Goal: Transaction & Acquisition: Purchase product/service

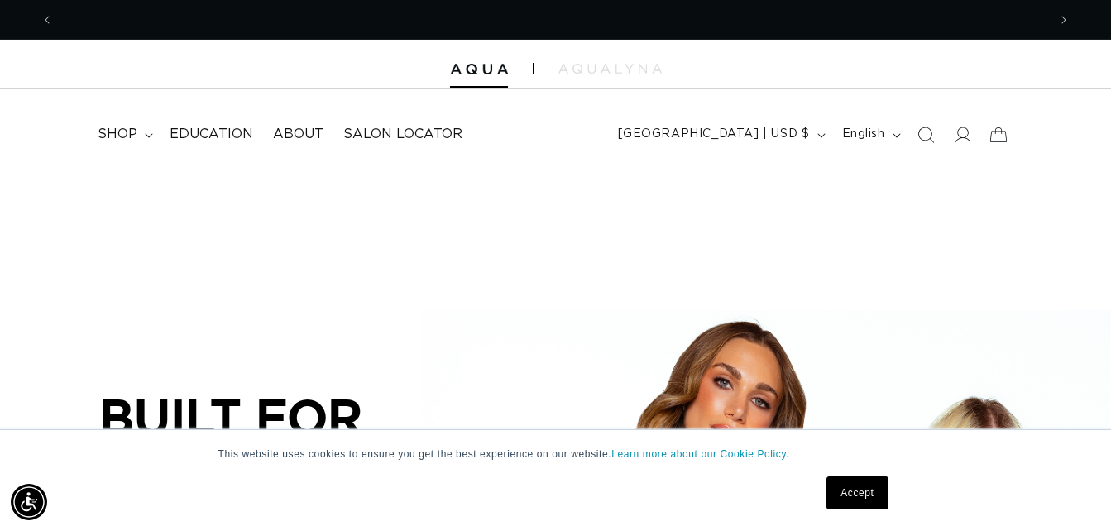
scroll to position [0, 993]
click at [845, 488] on link "Accept" at bounding box center [856, 492] width 61 height 33
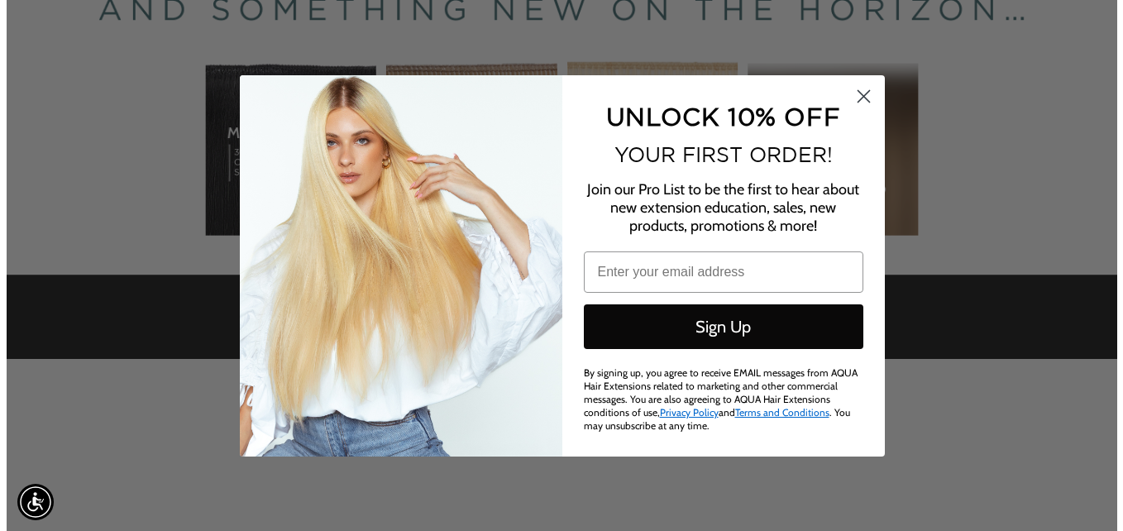
scroll to position [455, 0]
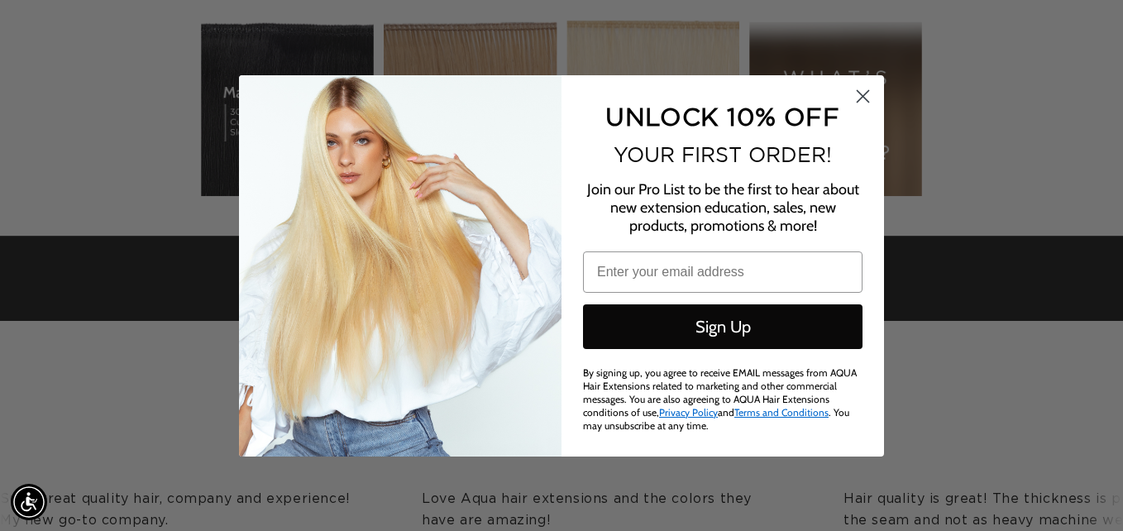
drag, startPoint x: 1115, startPoint y: 53, endPoint x: 1119, endPoint y: 92, distance: 39.1
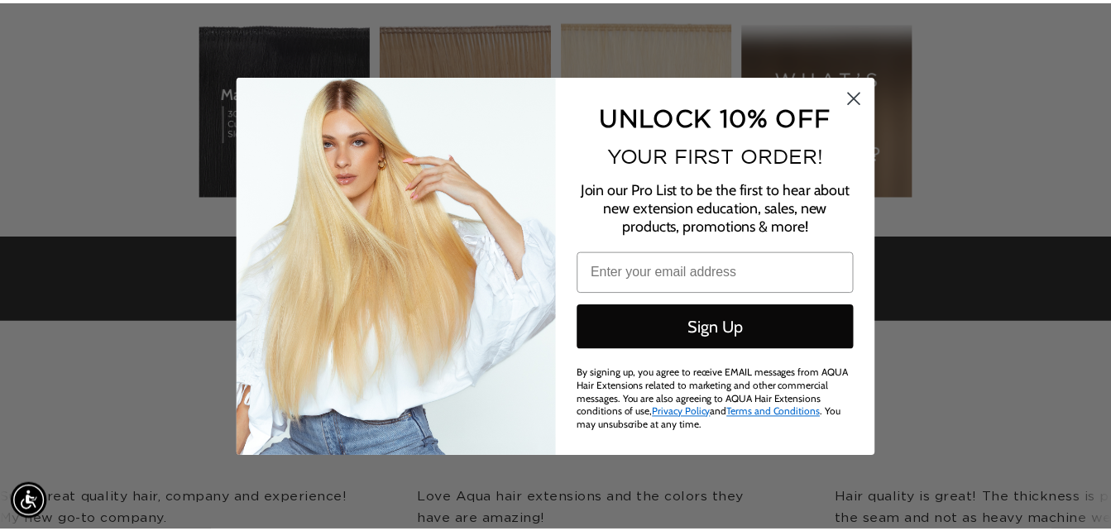
scroll to position [0, 2011]
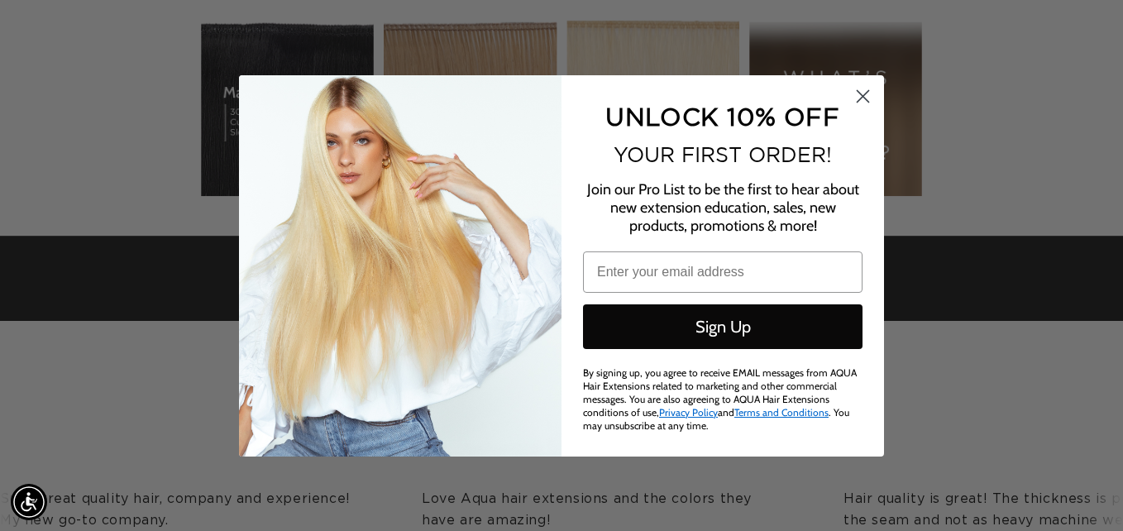
click at [863, 100] on circle "Close dialog" at bounding box center [862, 95] width 27 height 27
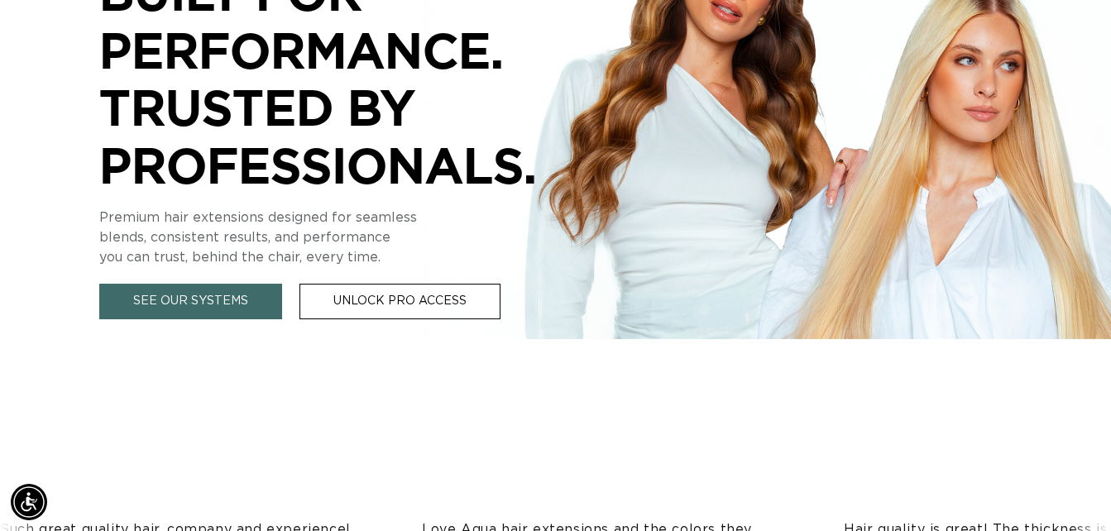
scroll to position [0, 0]
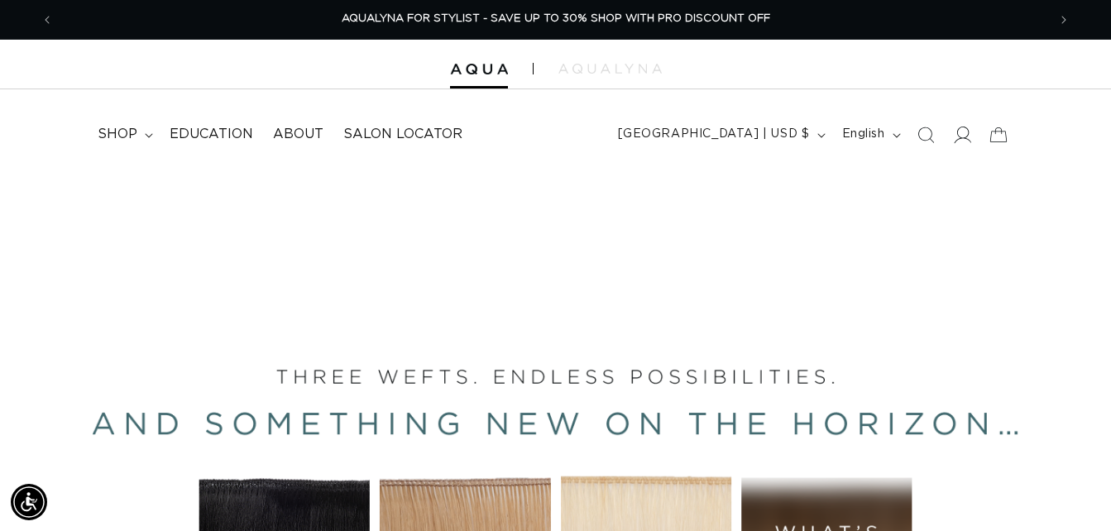
click at [962, 144] on span at bounding box center [962, 135] width 36 height 36
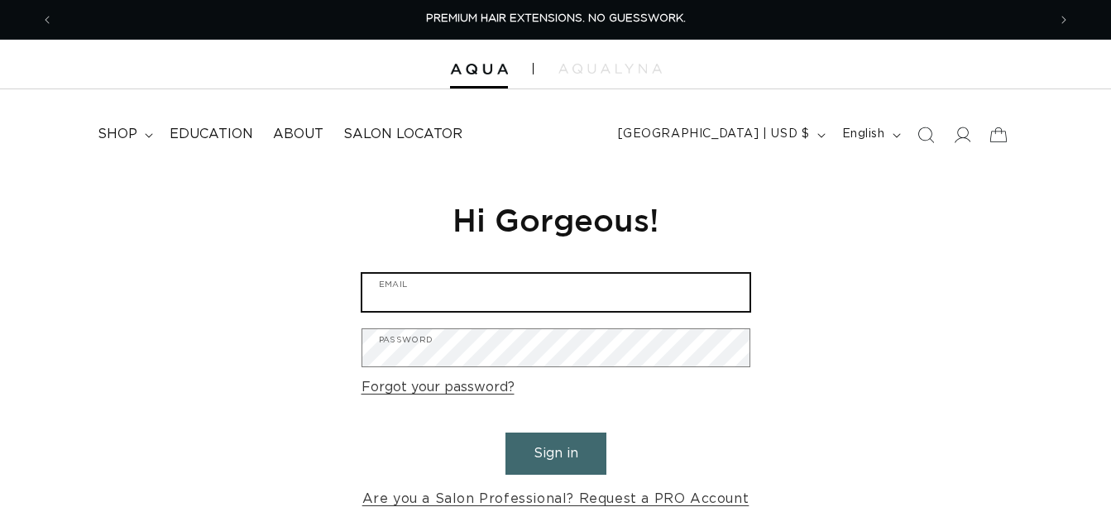
click at [454, 289] on input "Email" at bounding box center [555, 292] width 387 height 37
type input "kaiserrichard4@gmail.com"
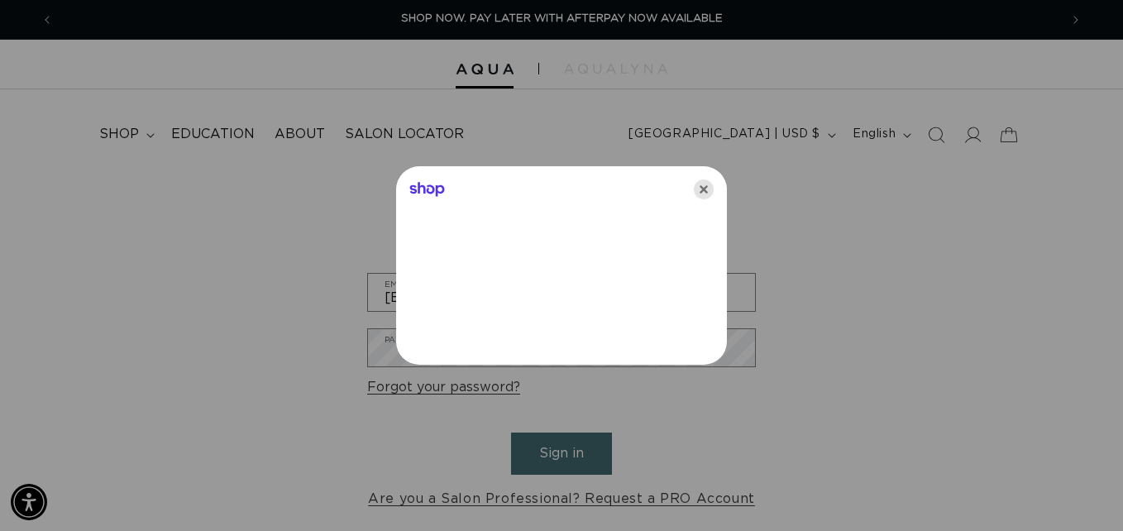
click at [706, 189] on icon "Close" at bounding box center [704, 189] width 20 height 20
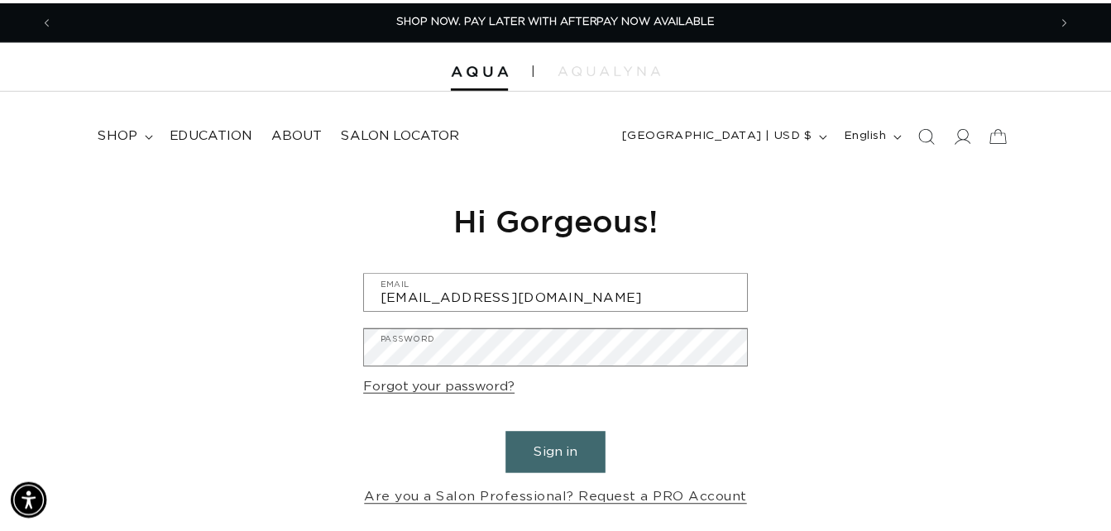
scroll to position [0, 993]
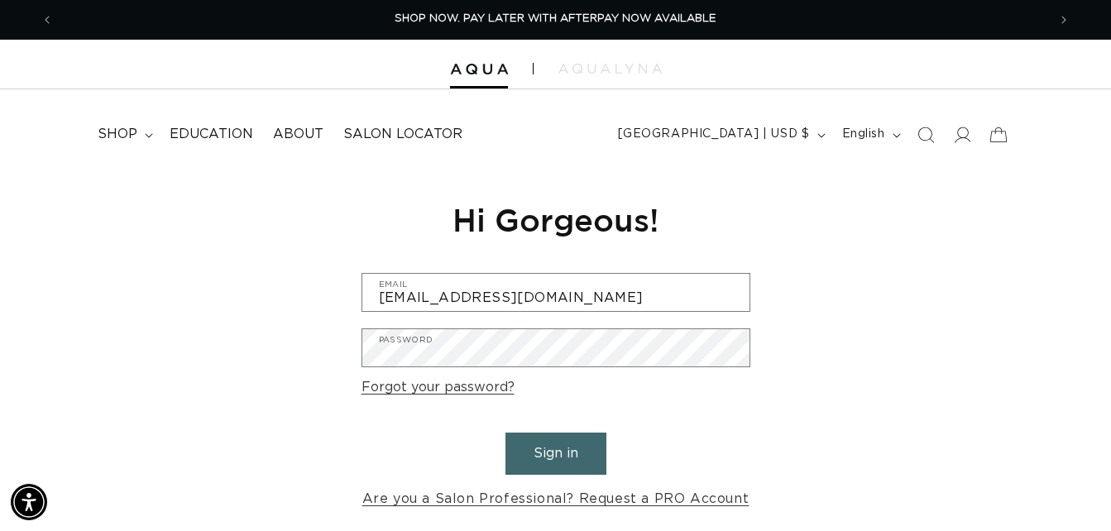
click at [473, 324] on form "kaiserrichard4@gmail.com Email Password Forgot your password? Sign in Are you a…" at bounding box center [555, 392] width 389 height 238
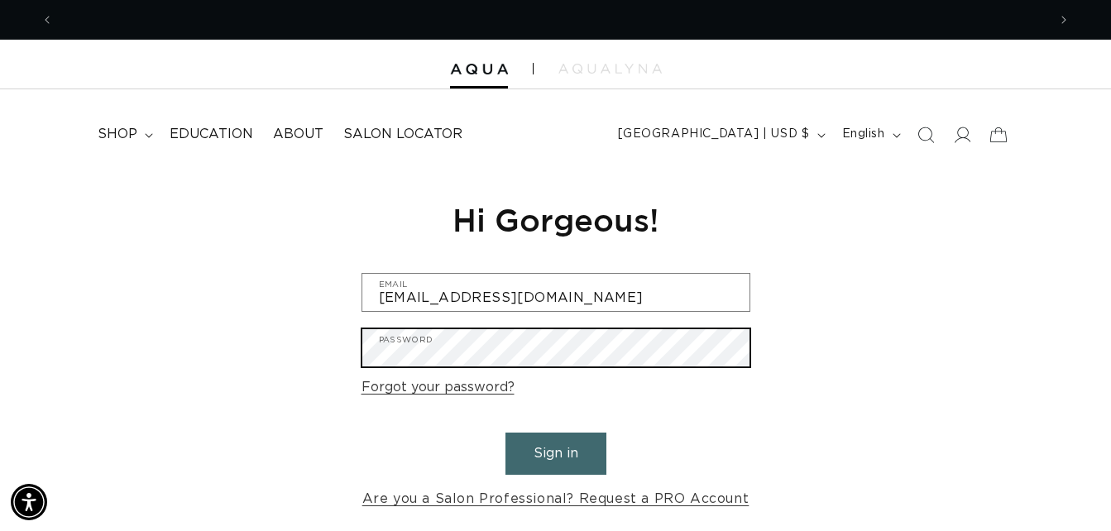
scroll to position [0, 1987]
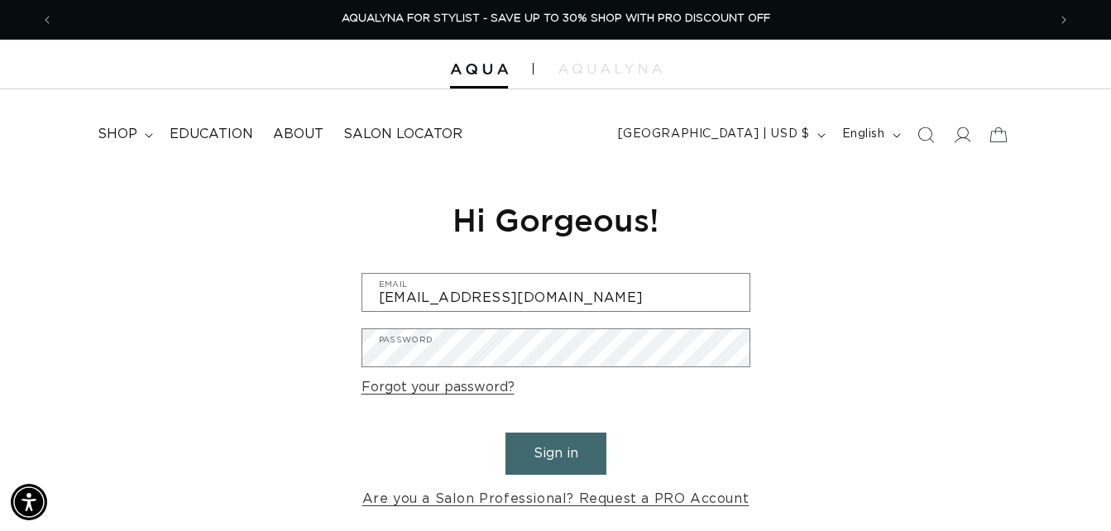
click at [553, 447] on button "Sign in" at bounding box center [555, 454] width 101 height 42
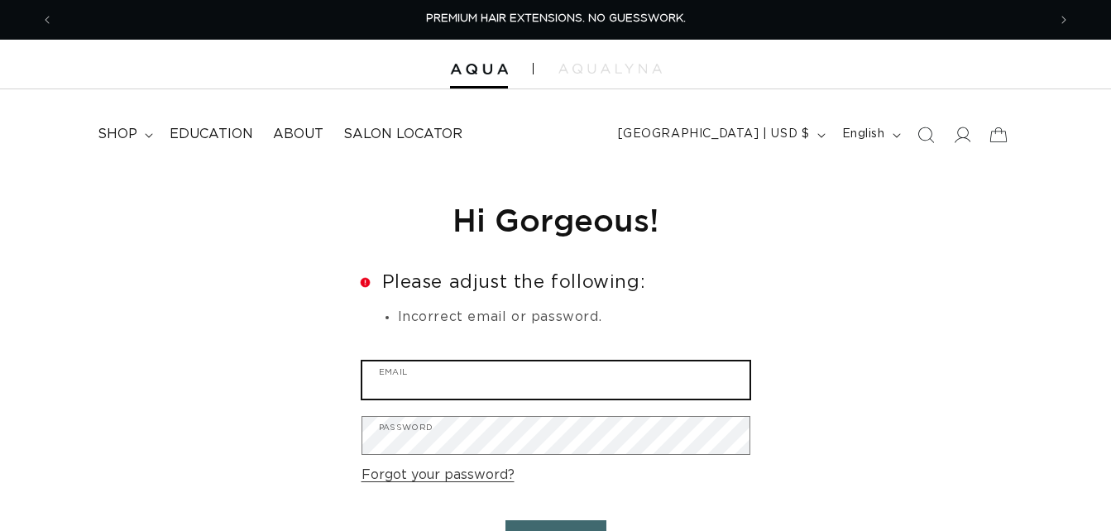
click at [559, 372] on input "Email" at bounding box center [555, 379] width 387 height 37
type input "richardkaiserbeauty@gmail.com"
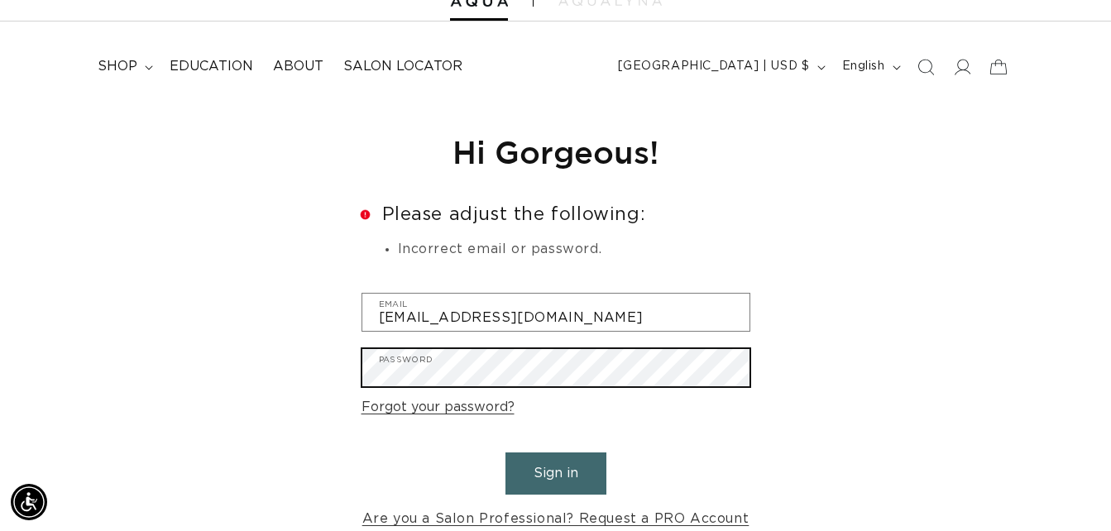
scroll to position [0, 993]
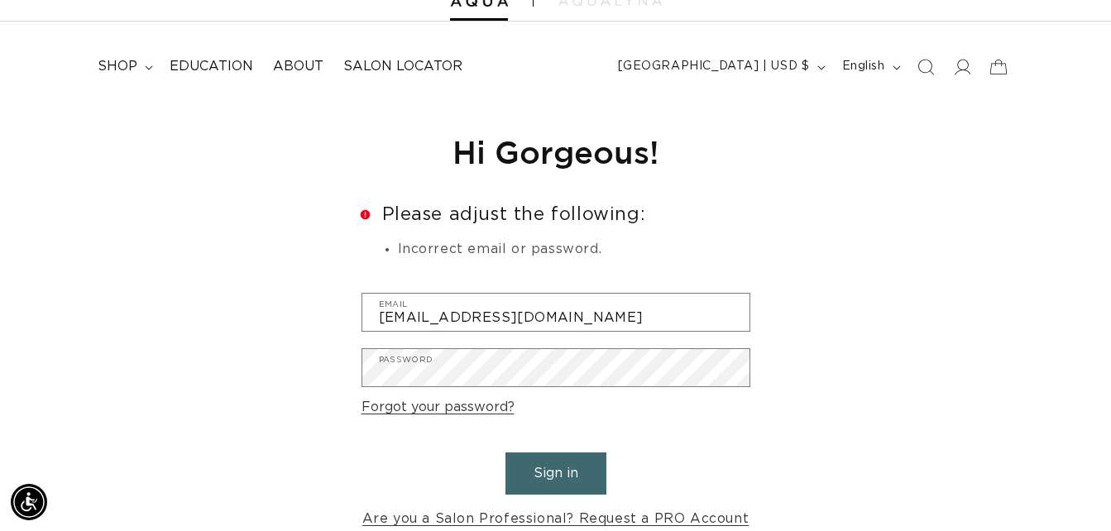
click at [545, 468] on button "Sign in" at bounding box center [555, 473] width 101 height 42
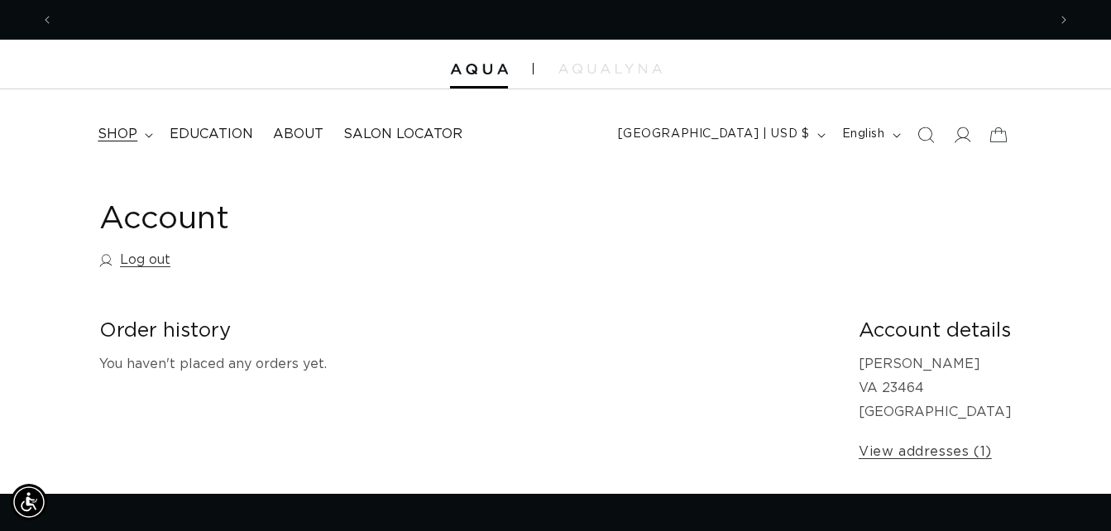
click at [130, 142] on span "shop" at bounding box center [118, 134] width 40 height 17
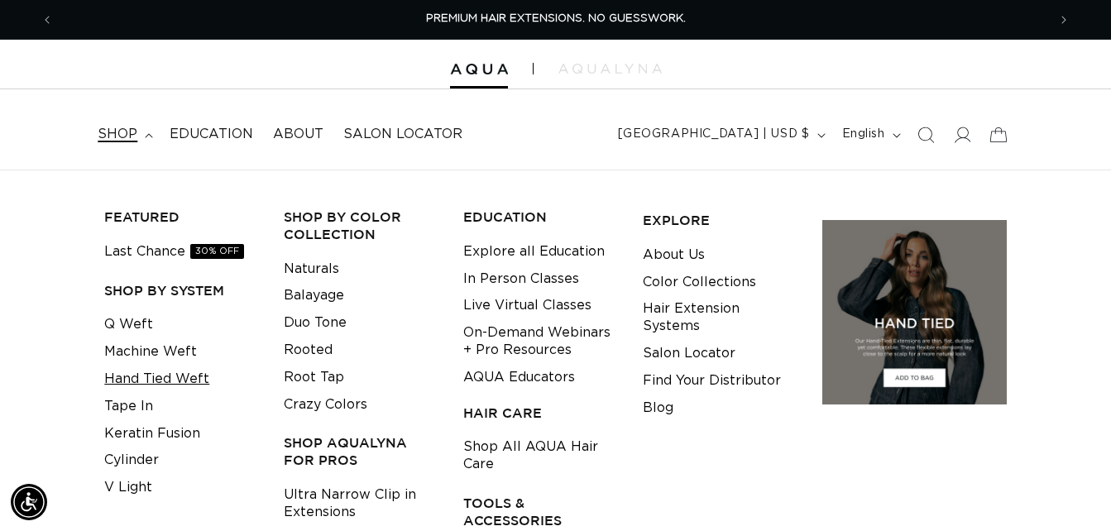
click at [151, 379] on link "Hand Tied Weft" at bounding box center [156, 379] width 105 height 27
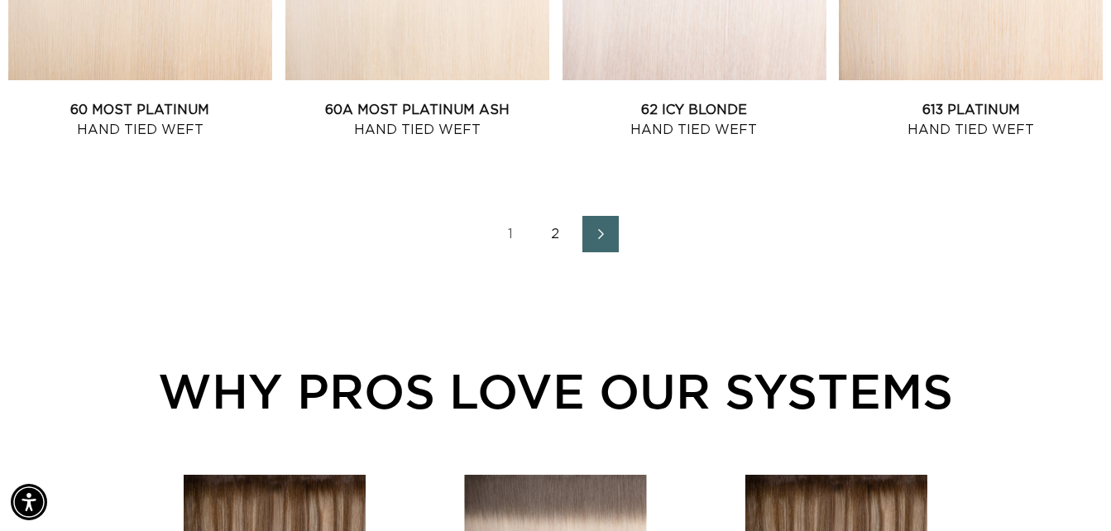
scroll to position [2034, 0]
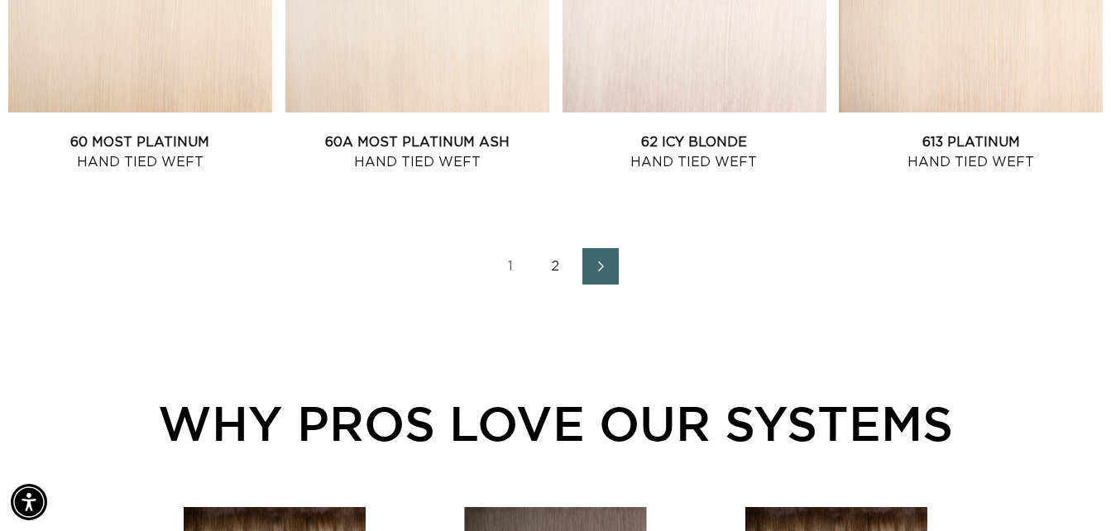
click at [566, 267] on link "2" at bounding box center [556, 266] width 36 height 36
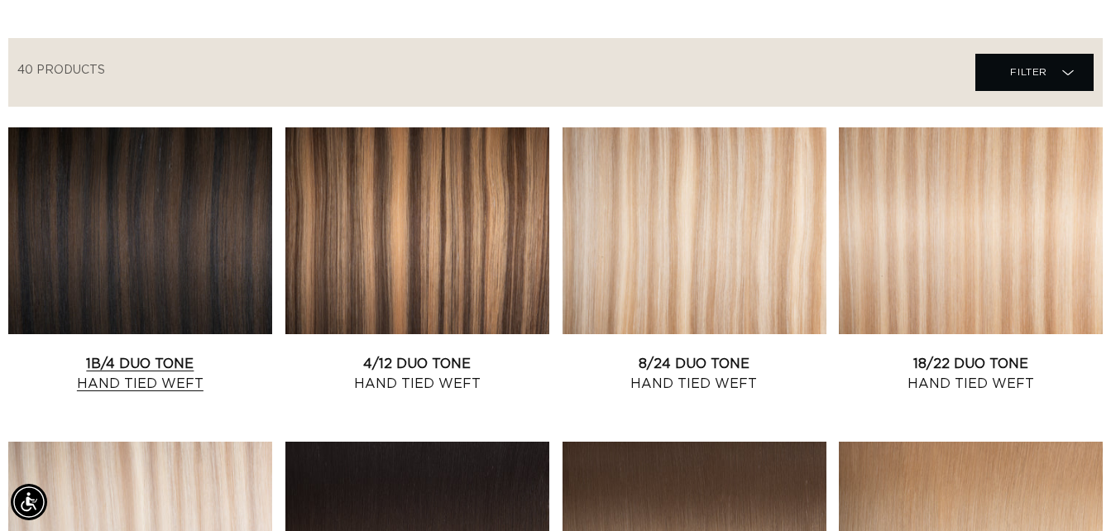
scroll to position [0, 993]
click at [121, 354] on link "1B/4 Duo Tone Hand Tied Weft" at bounding box center [140, 374] width 264 height 40
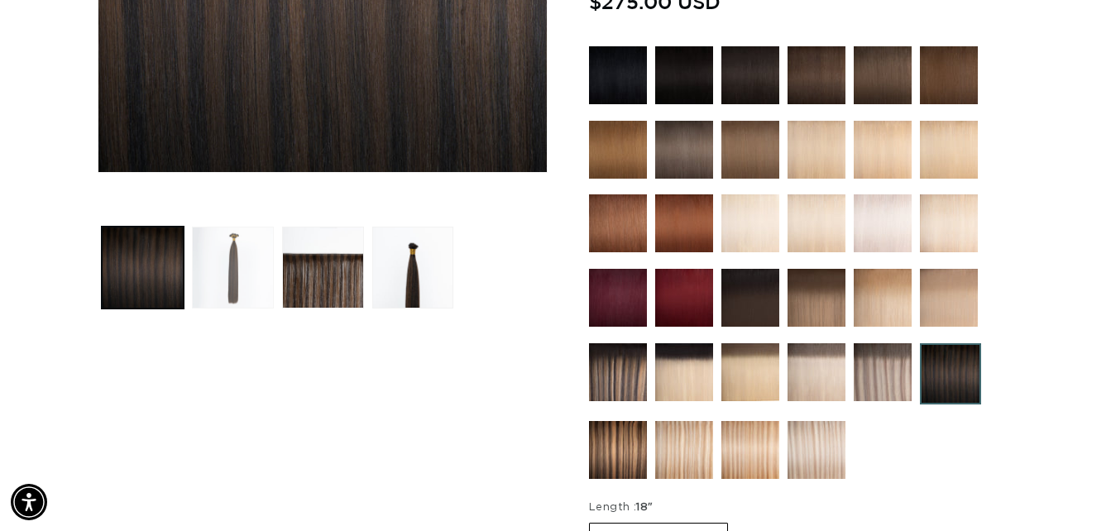
click at [257, 258] on button "Load image 2 in gallery view" at bounding box center [233, 268] width 82 height 82
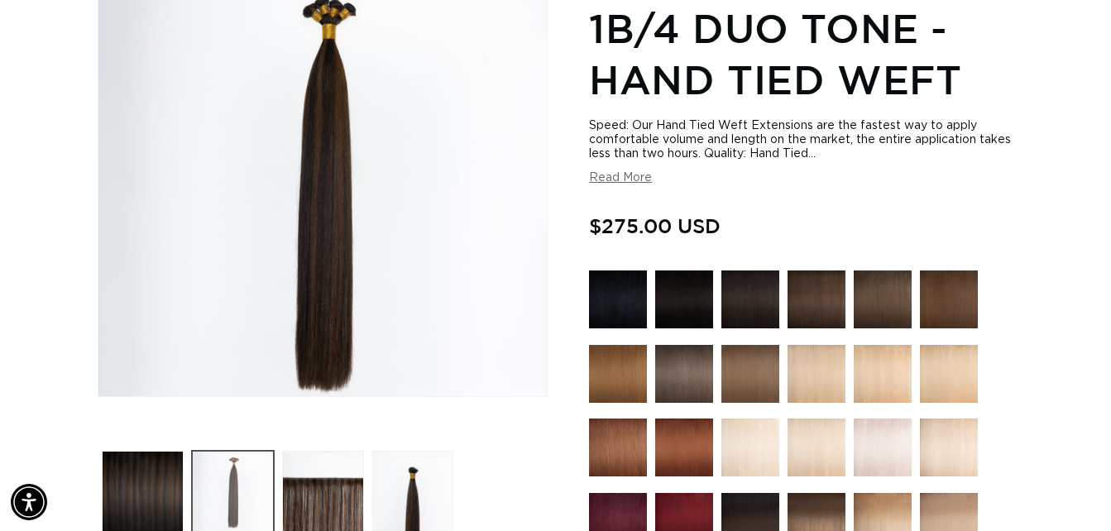
scroll to position [228, 0]
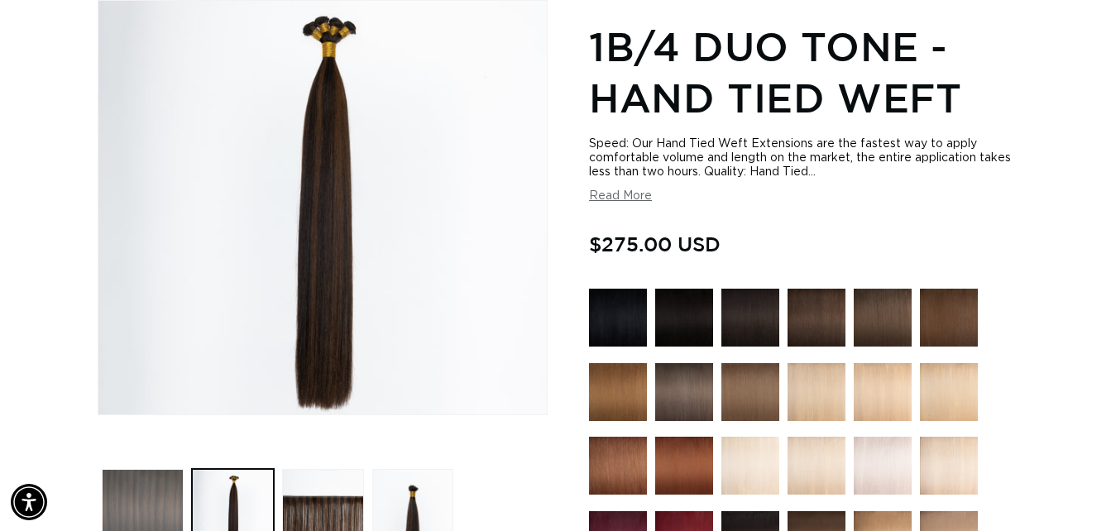
click at [142, 500] on button "Load image 1 in gallery view" at bounding box center [143, 510] width 82 height 82
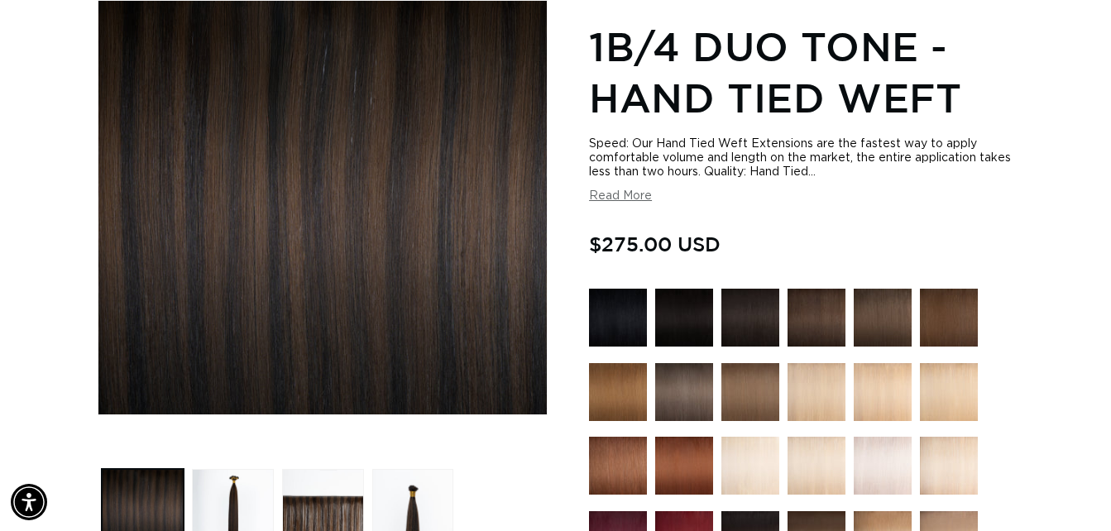
scroll to position [0, 993]
click at [415, 508] on button "Load image 4 in gallery view" at bounding box center [413, 510] width 82 height 82
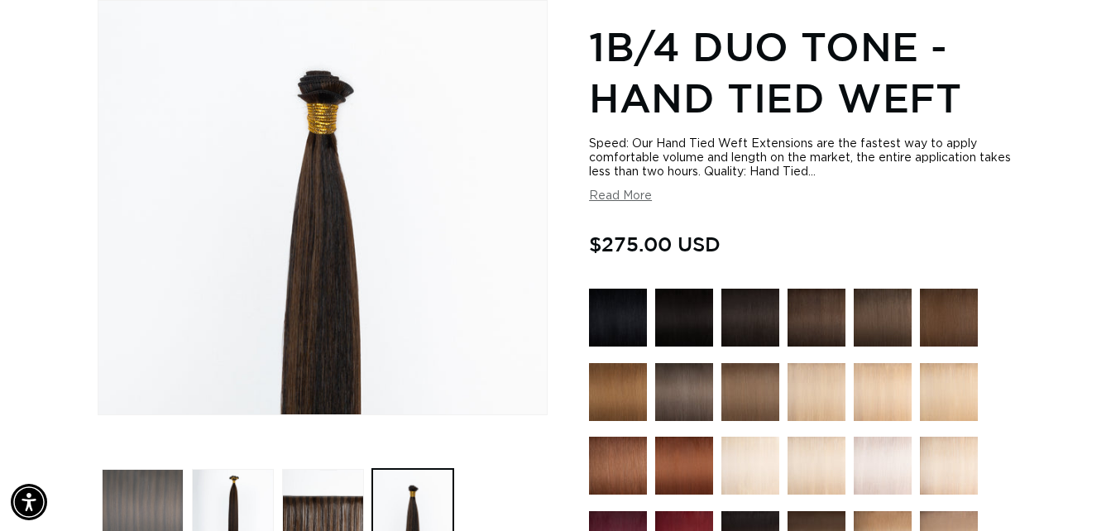
click at [151, 489] on button "Load image 1 in gallery view" at bounding box center [143, 510] width 82 height 82
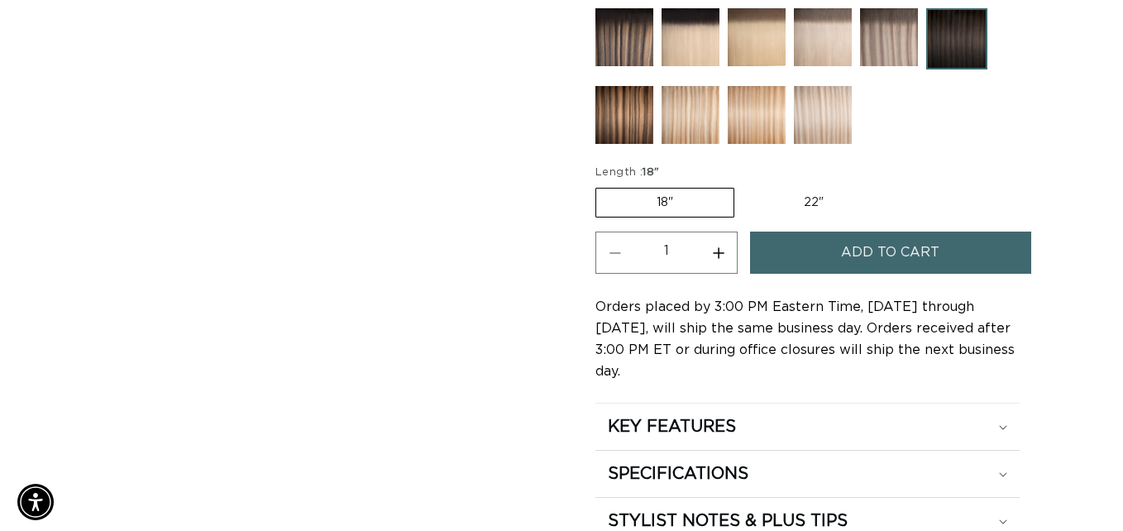
scroll to position [0, 0]
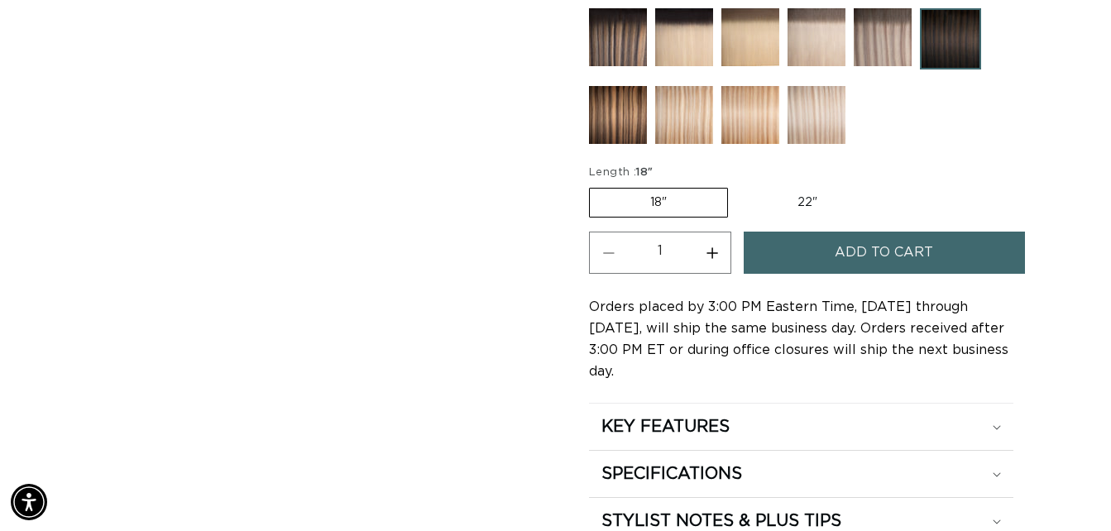
click at [900, 244] on span "Add to cart" at bounding box center [884, 253] width 98 height 42
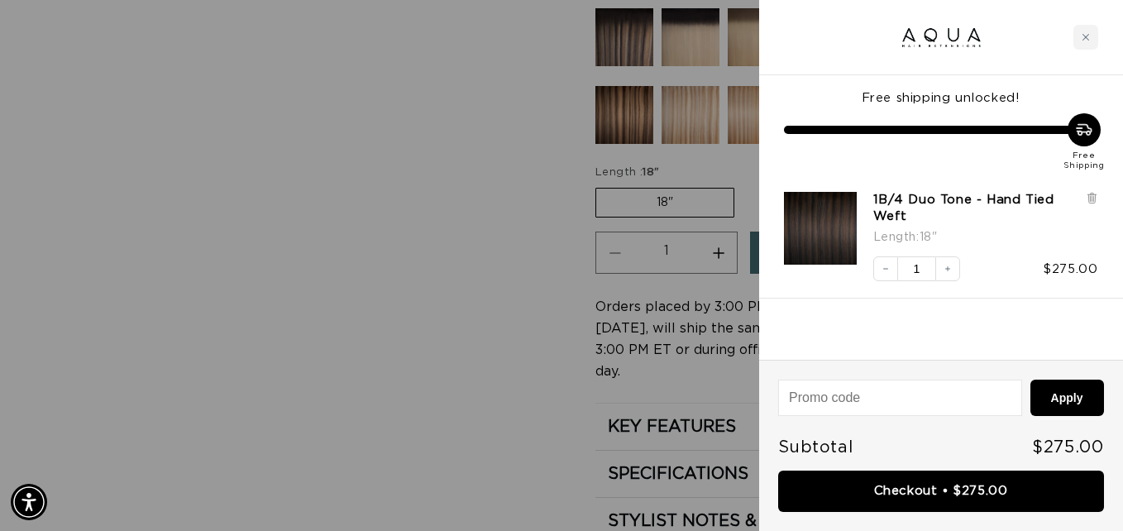
scroll to position [0, 1006]
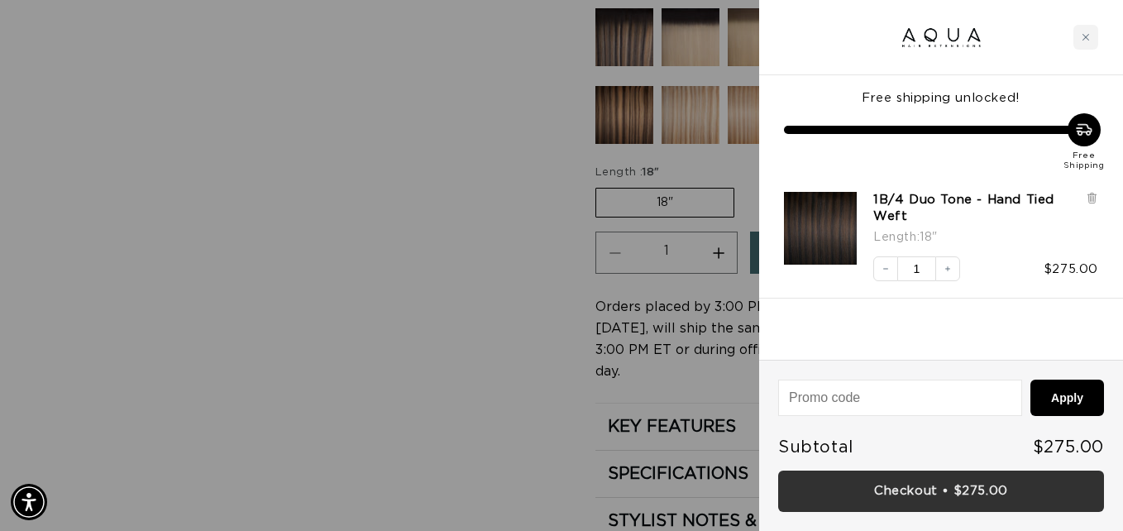
click at [937, 494] on link "Checkout • $275.00" at bounding box center [941, 492] width 326 height 42
